Goal: Navigation & Orientation: Find specific page/section

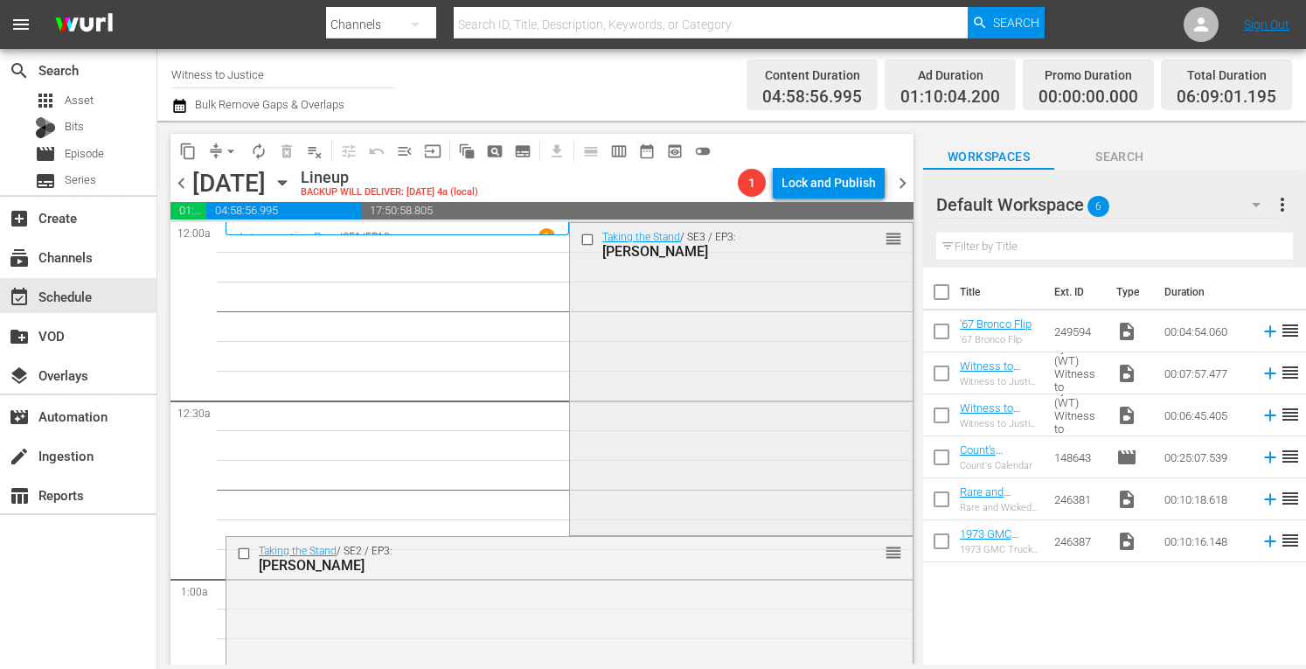
click at [823, 457] on div "Taking the Stand / SE3 / EP3: TRAVIS RUDOLPH reorder" at bounding box center [741, 377] width 342 height 308
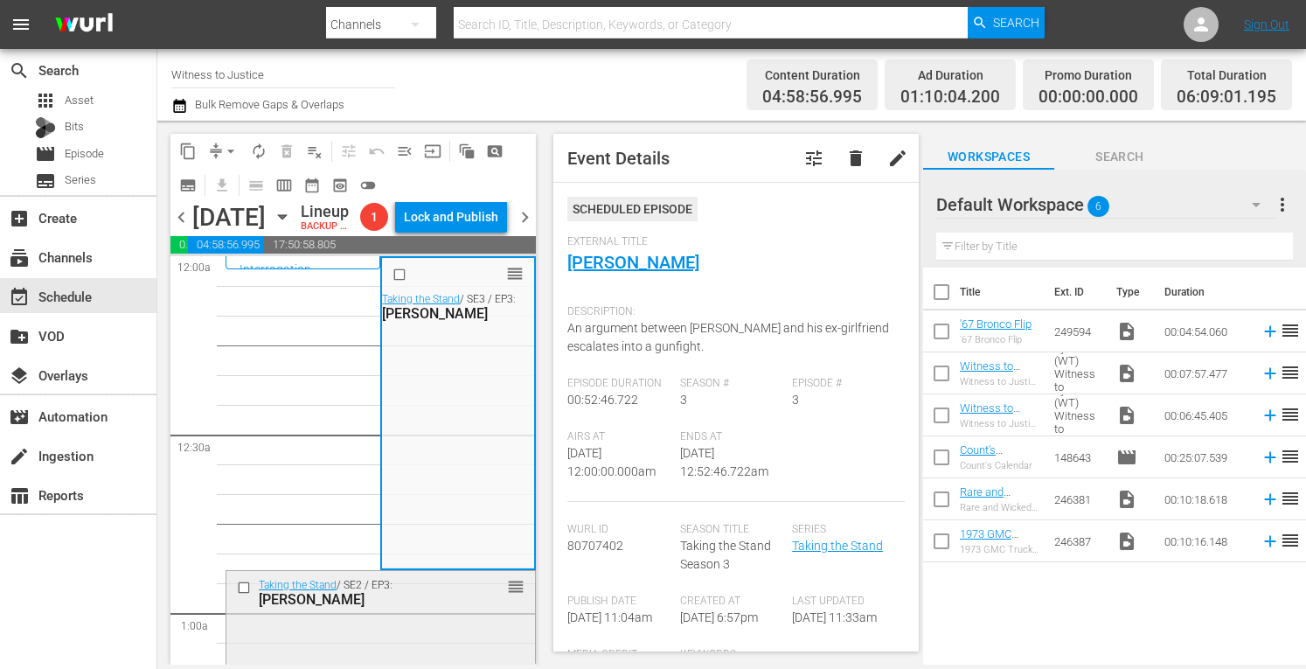
click at [454, 613] on div "Taking the Stand / SE2 / EP3: Nancy Brophy reorder" at bounding box center [380, 592] width 308 height 43
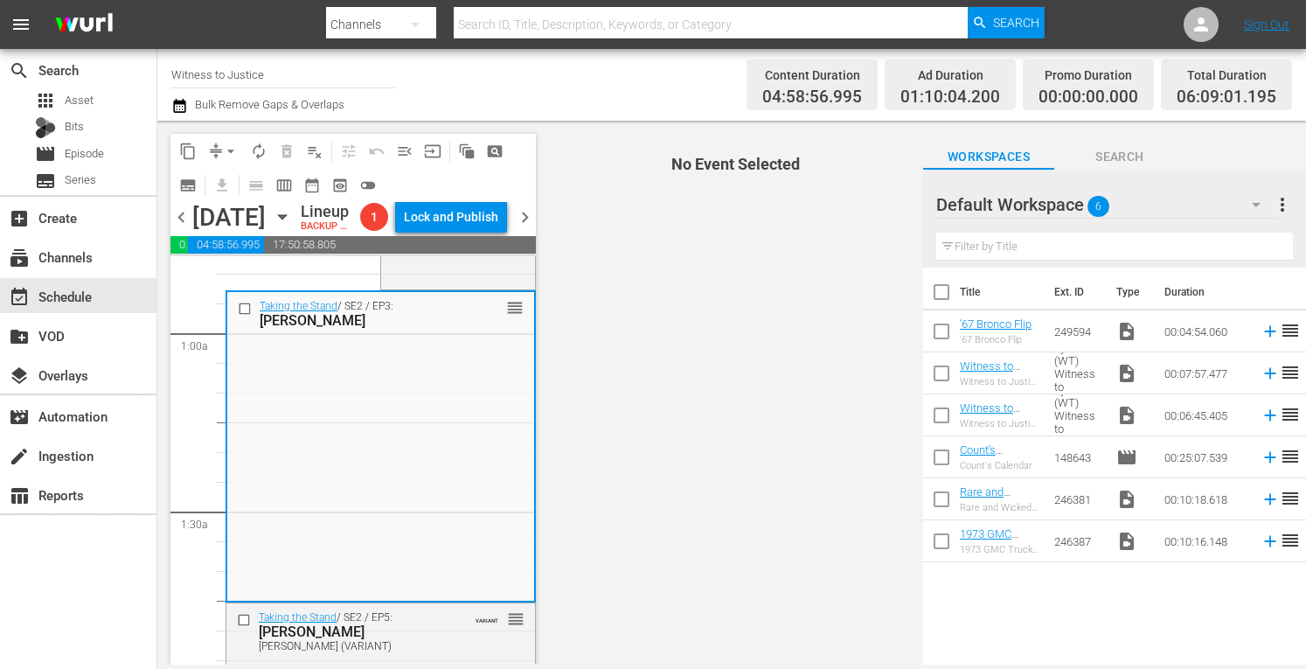
scroll to position [361, 0]
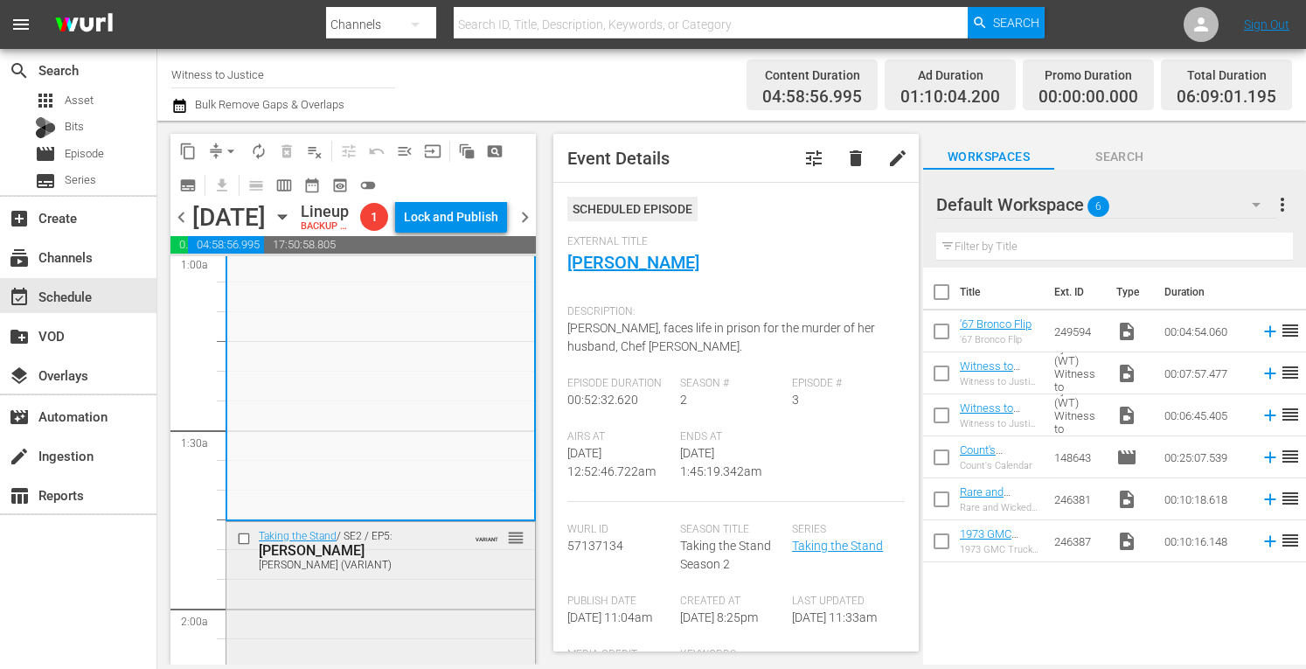
click at [406, 620] on div "Taking the Stand / SE2 / EP5: Lynlee Renick Lynlee Renick (VARIANT) VARIANT reo…" at bounding box center [380, 676] width 308 height 308
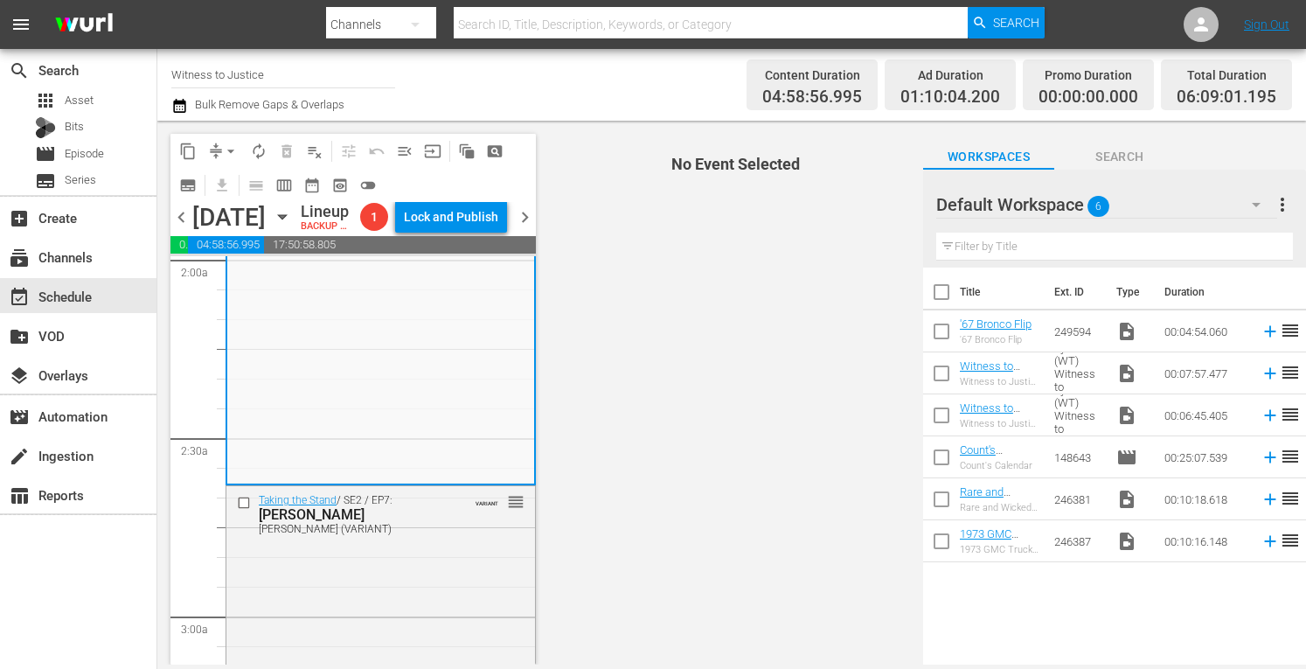
scroll to position [745, 0]
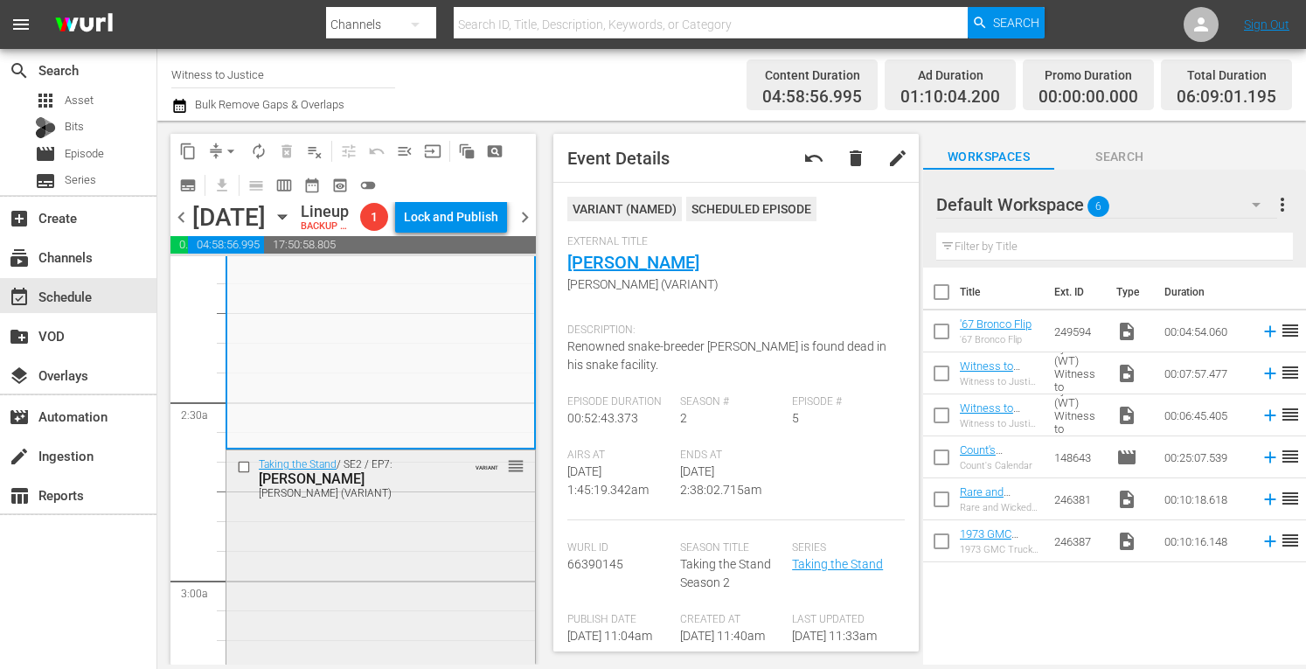
click at [432, 544] on div "Taking the Stand / SE2 / EP7: Joshua Aide Joshua Aide (VARIANT) VARIANT reorder" at bounding box center [380, 604] width 308 height 308
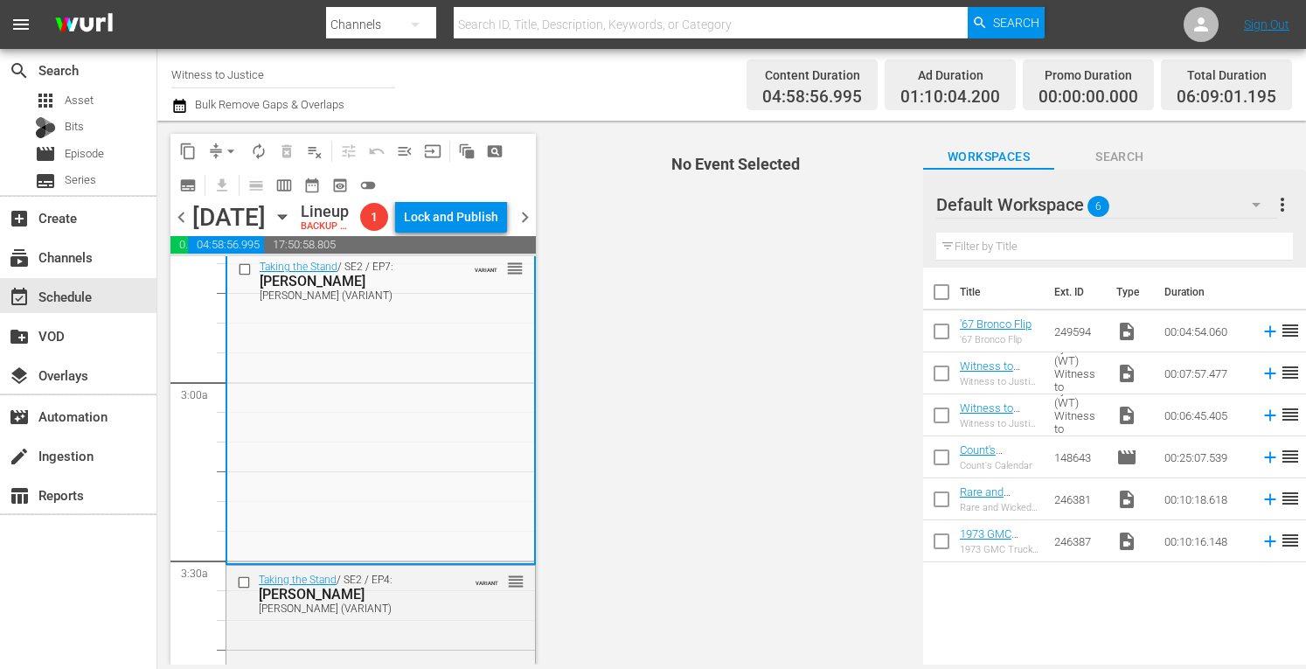
scroll to position [1060, 0]
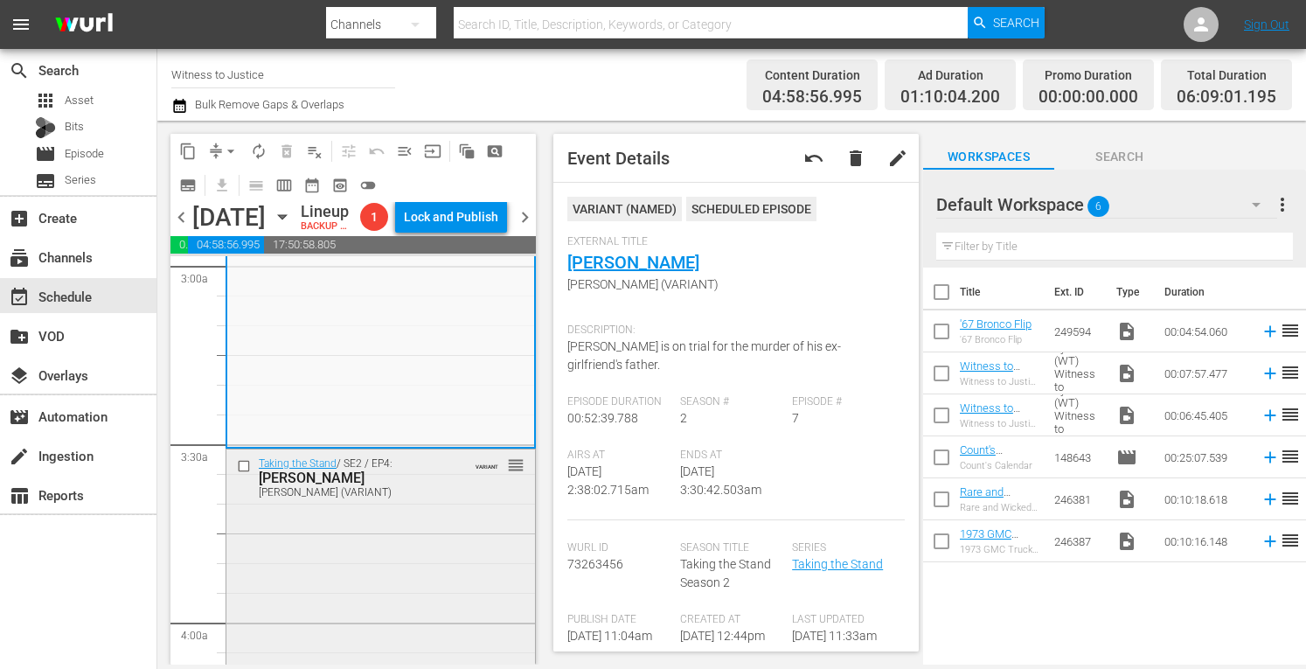
click at [416, 558] on div "Taking the Stand / SE2 / EP4: Curtis Reeves Curtis Reeves (VARIANT) VARIANT reo…" at bounding box center [380, 603] width 308 height 308
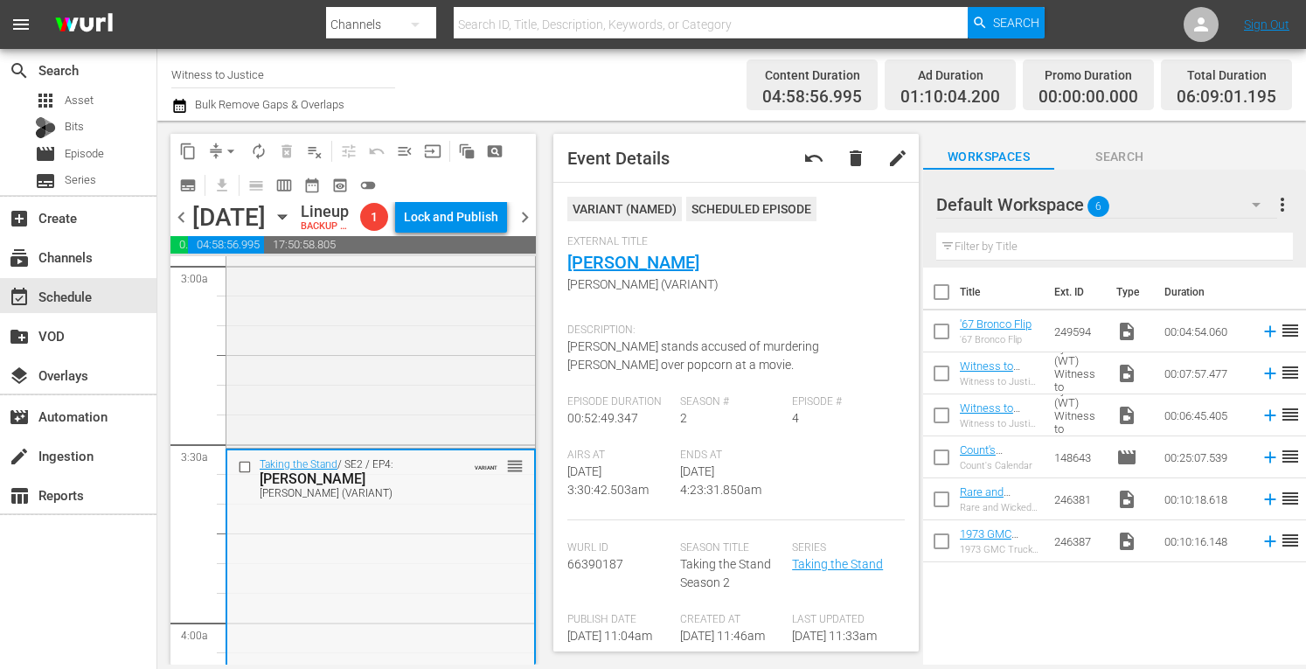
click at [410, 572] on div "Taking the Stand / SE2 / EP4: Curtis Reeves Curtis Reeves (VARIANT) VARIANT reo…" at bounding box center [380, 604] width 307 height 308
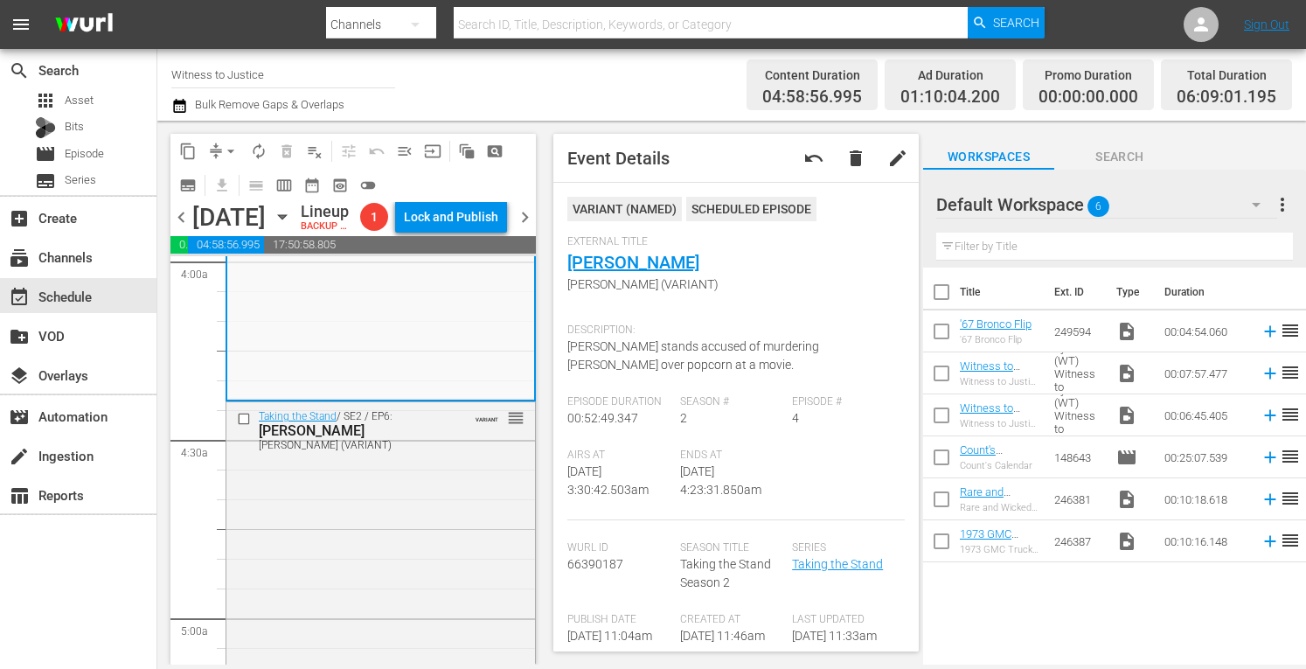
scroll to position [1445, 0]
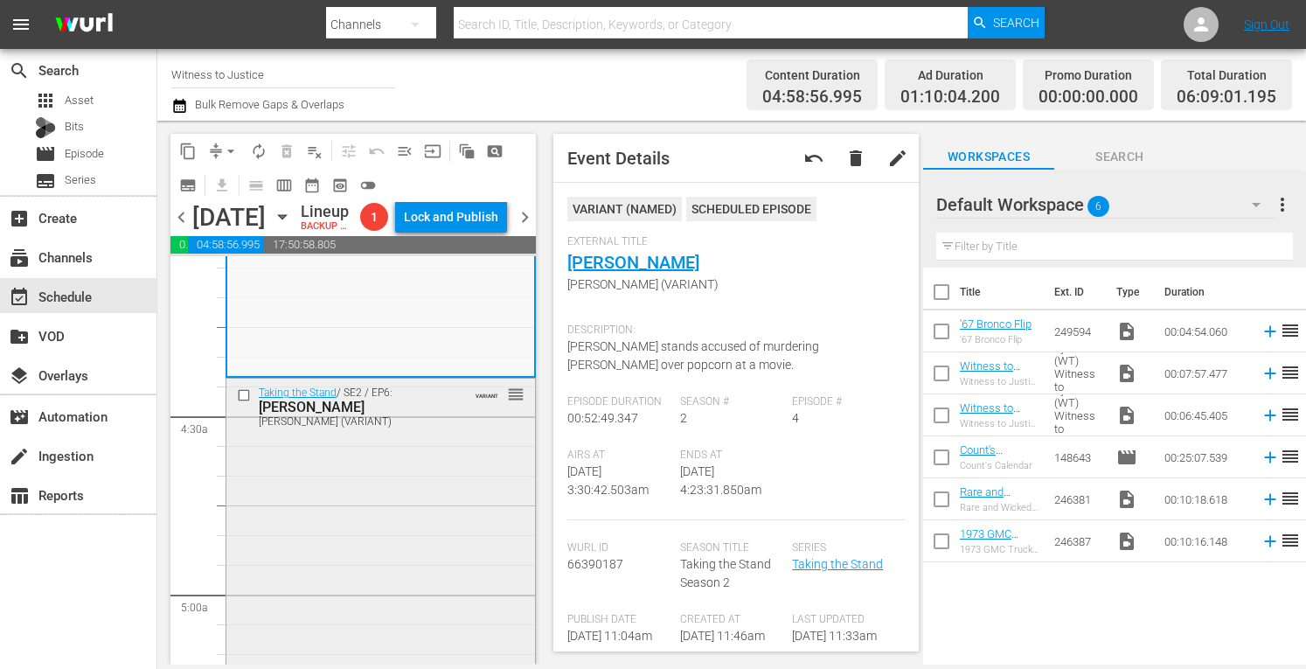
click at [427, 588] on div "Taking the Stand / SE2 / EP6: Cristhian Bahena Rivera Cristhian Bahena Rivera (…" at bounding box center [380, 532] width 308 height 308
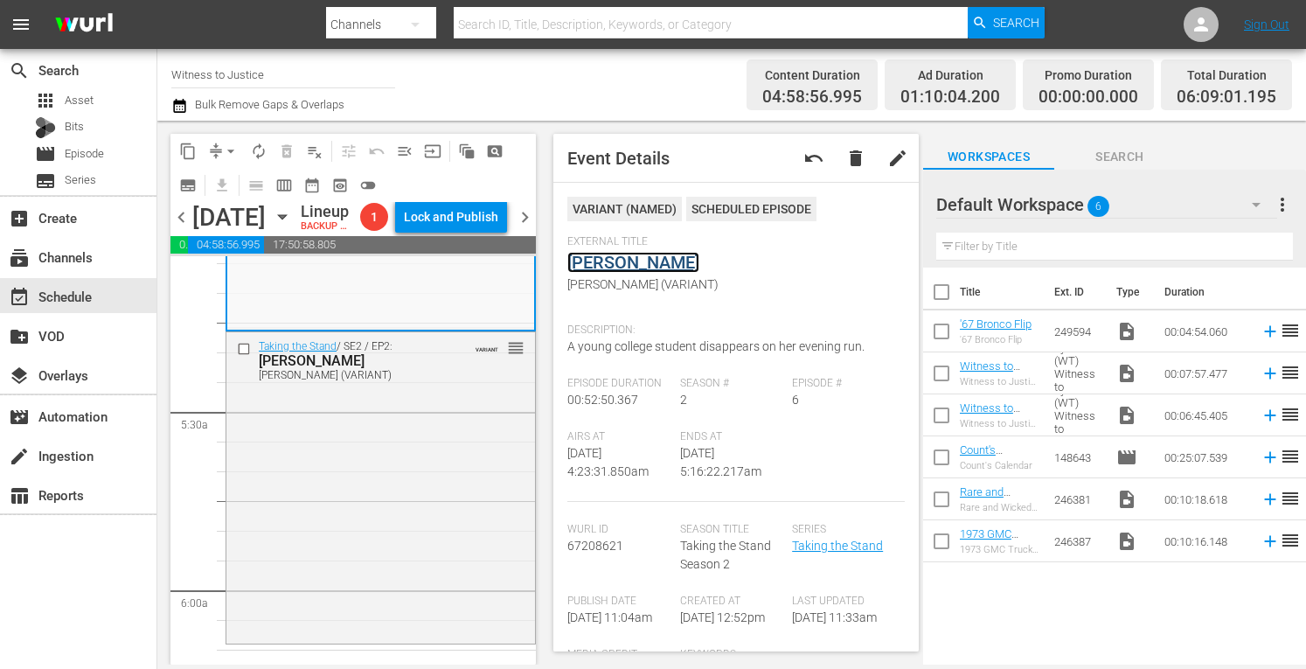
scroll to position [1888, 0]
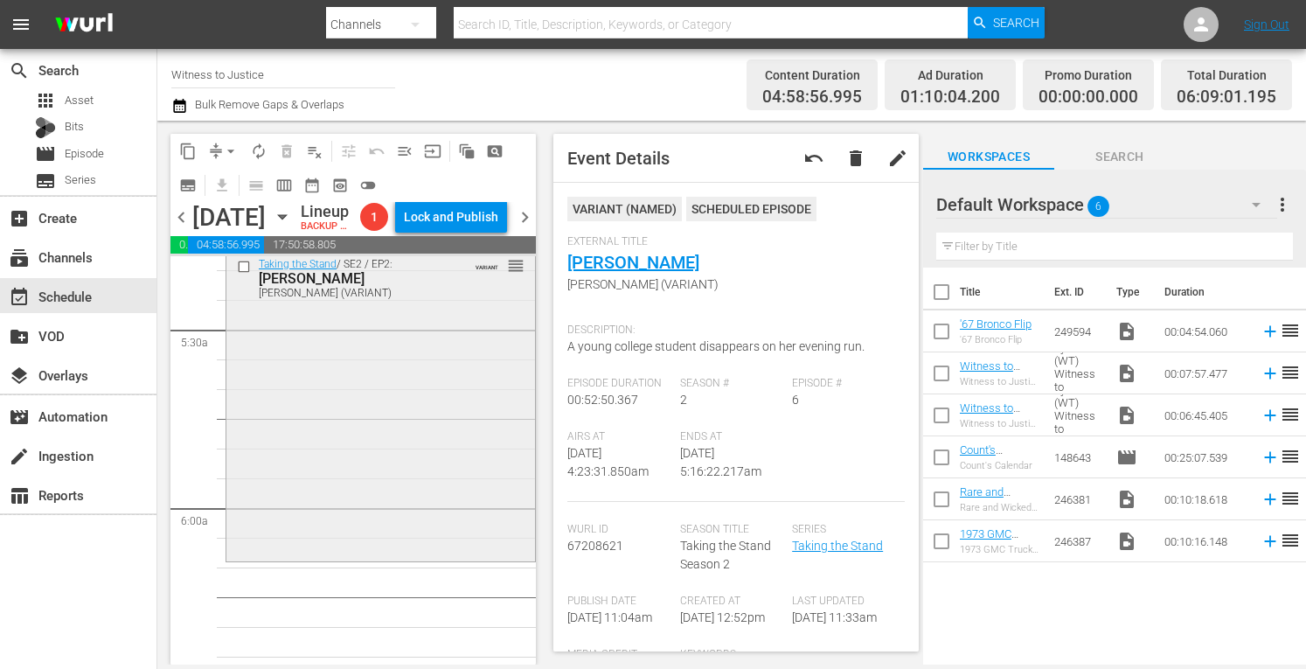
click at [404, 494] on div "Taking the Stand / SE2 / EP2: Adam Matos Adam Matos (VARIANT) VARIANT reorder" at bounding box center [380, 404] width 308 height 308
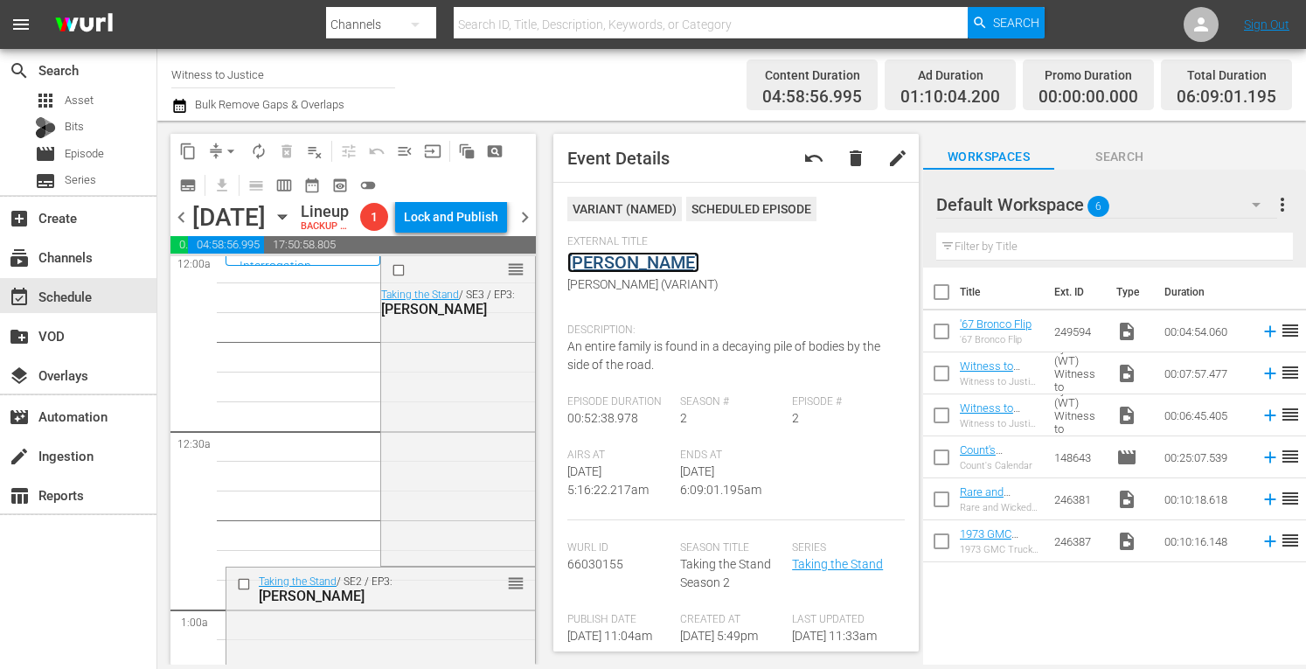
scroll to position [0, 0]
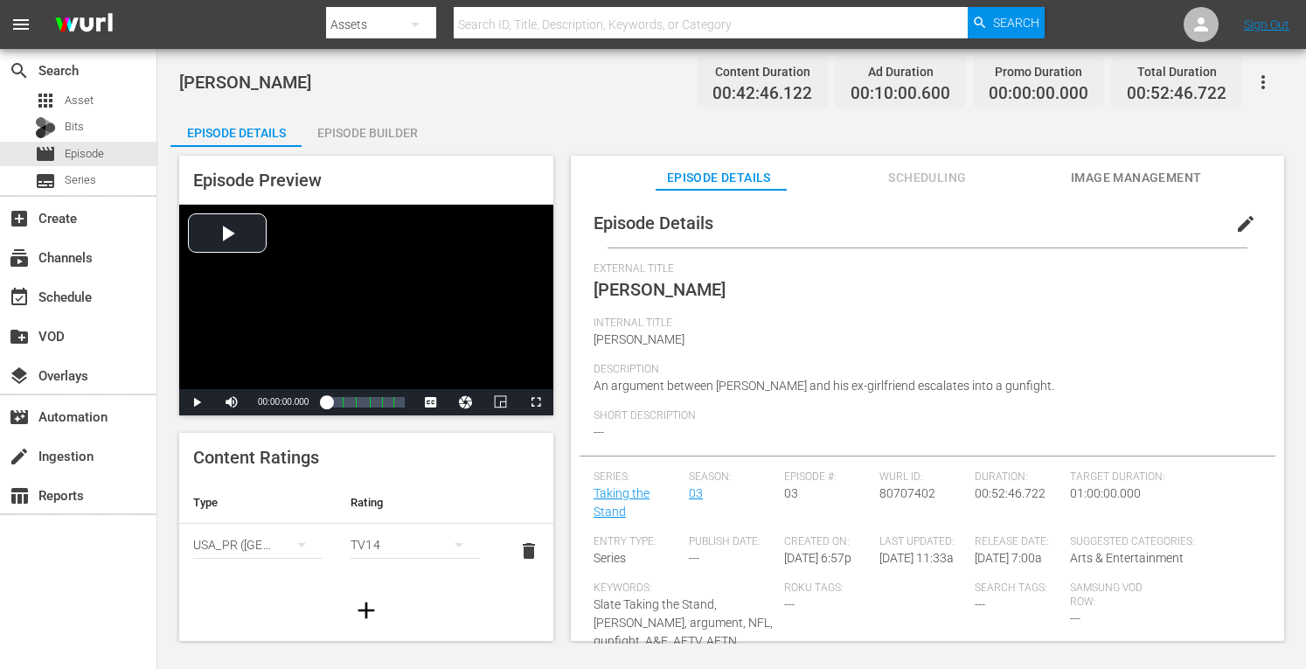
click at [380, 128] on div "Episode Builder" at bounding box center [367, 133] width 131 height 42
